Goal: Task Accomplishment & Management: Complete application form

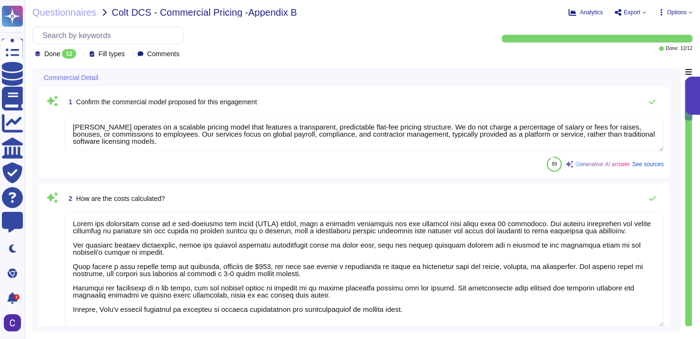
type textarea "[PERSON_NAME] operates on a scalable pricing model that features a transparent,…"
type textarea "Costs are calculated based on a per-employee per month (PEPM) model, with a min…"
type textarea "Costs are adjusted based on the specific changes in employee numbers and benefi…"
type textarea "The contract owner can propose changes to the contract, including price changes…"
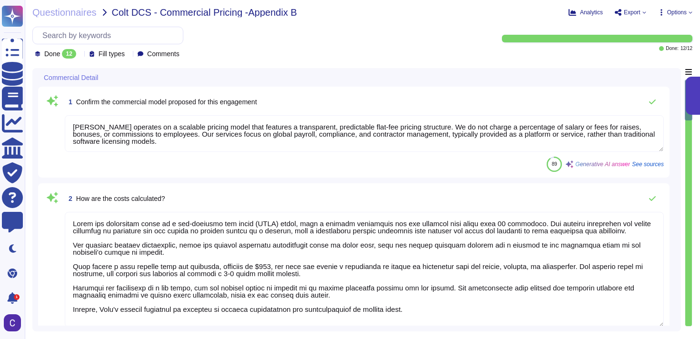
click at [290, 238] on textarea at bounding box center [364, 269] width 599 height 115
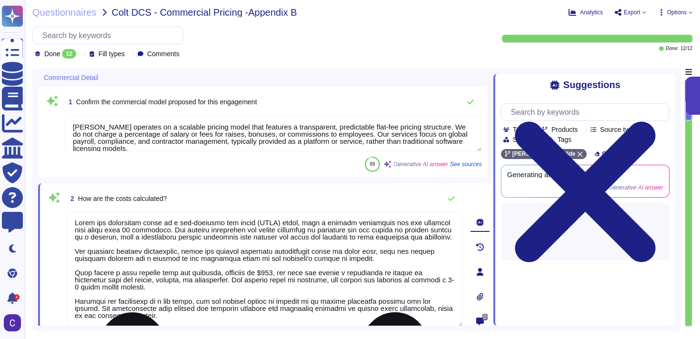
scroll to position [22, 0]
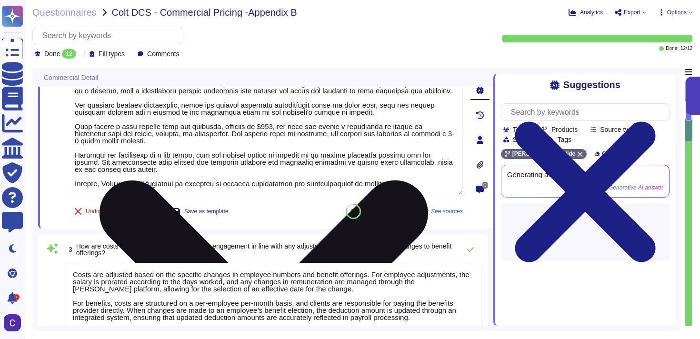
type textarea "Payment Terms for Each Element of the Commercial Model: 1. Implementation Costs…"
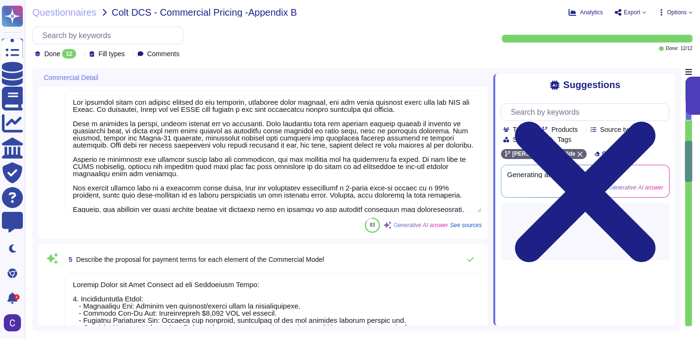
scroll to position [30, 0]
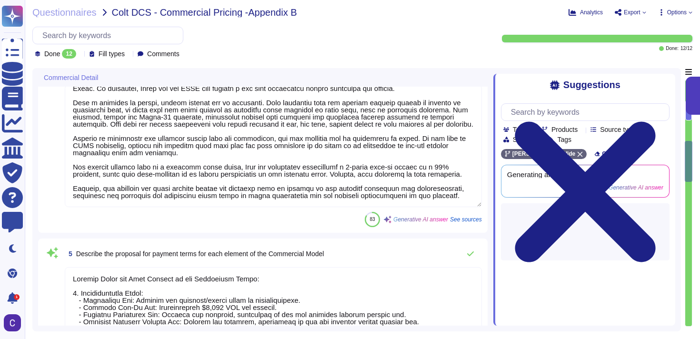
type textarea "The proposed implementation costs within the Commercial Model include the follo…"
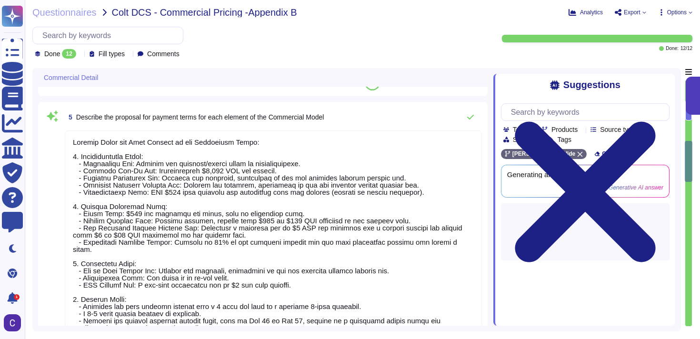
scroll to position [1, 0]
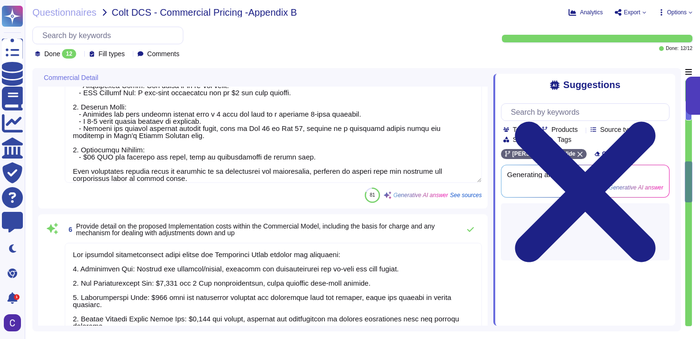
type textarea "To reduce proposed implementation costs, consider the following measures: 1. Sy…"
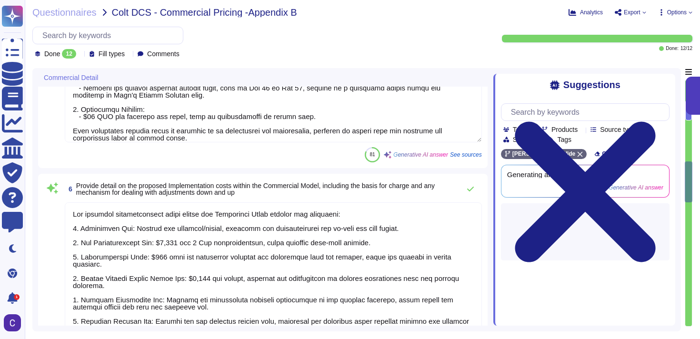
scroll to position [820, 0]
